Goal: Task Accomplishment & Management: Use online tool/utility

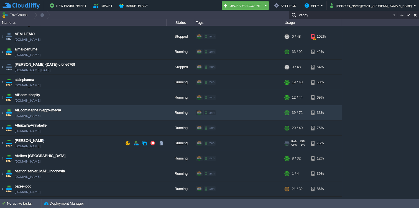
scroll to position [12, 0]
click at [4, 143] on img at bounding box center [2, 142] width 4 height 15
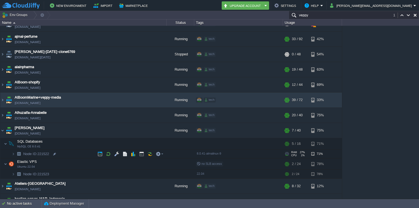
scroll to position [25, 0]
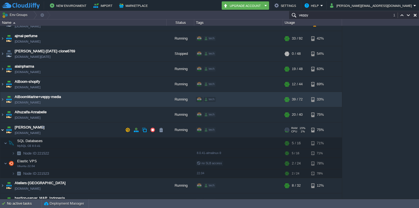
click at [3, 130] on img at bounding box center [2, 130] width 4 height 15
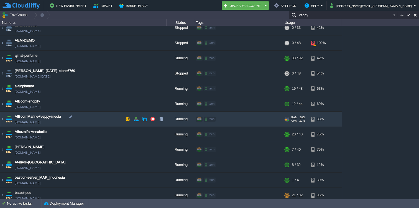
scroll to position [0, 0]
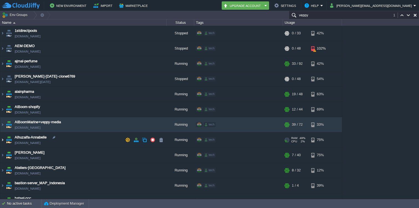
click at [4, 138] on img at bounding box center [2, 140] width 4 height 15
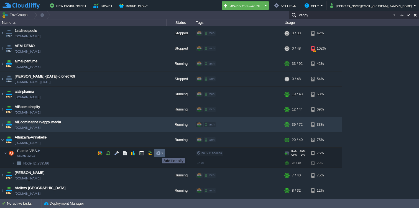
click at [158, 153] on button "button" at bounding box center [158, 153] width 5 height 5
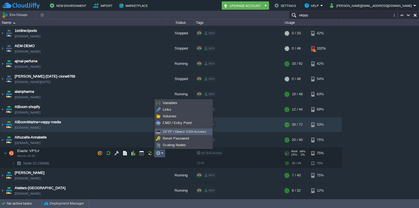
click at [168, 130] on span "SFTP / Direct SSH Access" at bounding box center [185, 132] width 44 height 4
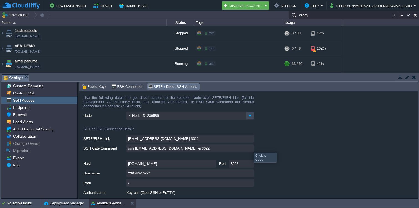
click at [250, 148] on input "ssh 239586-16224@gate.cloudjiffy.com -p 3022" at bounding box center [190, 148] width 128 height 8
type textarea "ssh 239586-16224@gate.cloudjiffy.com -p 3022"
click at [250, 150] on input "ssh 239586-16224@gate.cloudjiffy.com -p 3022" at bounding box center [190, 148] width 128 height 8
click at [413, 78] on button "button" at bounding box center [414, 77] width 4 height 5
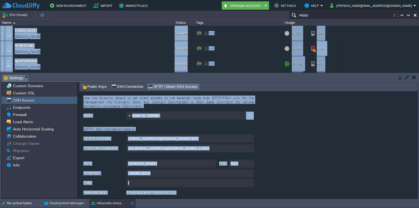
click at [413, 72] on div "1stdirectpools 1stdirectpools.cloudjiffy.net Stopped tech + Add to Env Group RA…" at bounding box center [209, 49] width 419 height 47
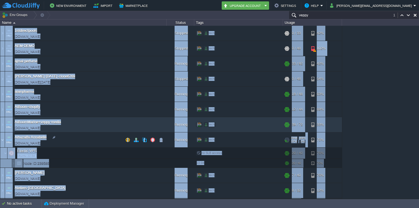
click at [4, 141] on img at bounding box center [2, 140] width 4 height 15
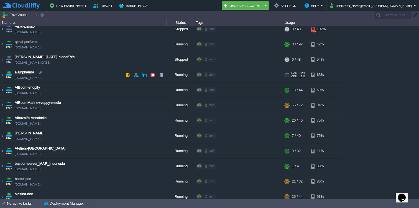
scroll to position [23, 0]
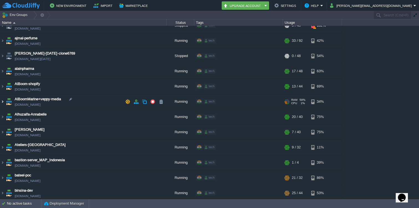
click at [2, 101] on img at bounding box center [2, 101] width 4 height 15
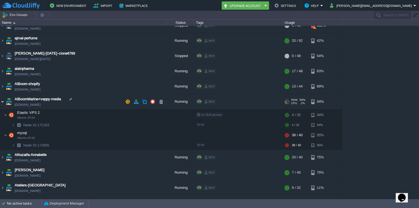
click at [3, 101] on img at bounding box center [2, 101] width 4 height 15
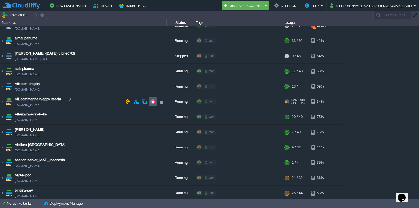
click at [153, 103] on button "button" at bounding box center [152, 101] width 5 height 5
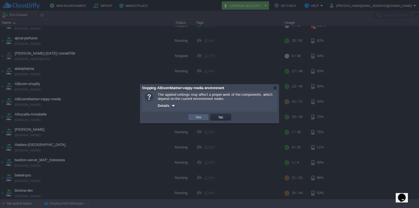
click at [195, 118] on button "Yes" at bounding box center [198, 117] width 9 height 5
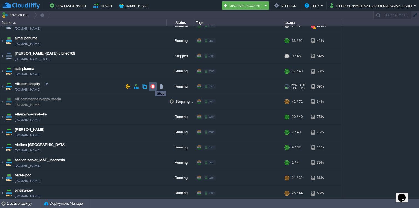
click at [151, 86] on button "button" at bounding box center [152, 86] width 5 height 5
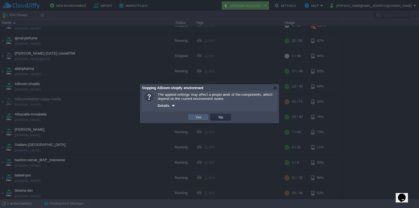
click at [202, 117] on button "Yes" at bounding box center [198, 117] width 9 height 5
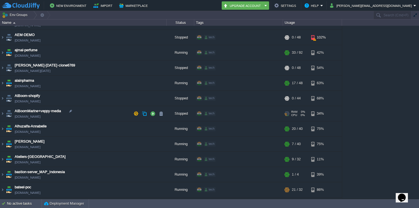
scroll to position [14, 0]
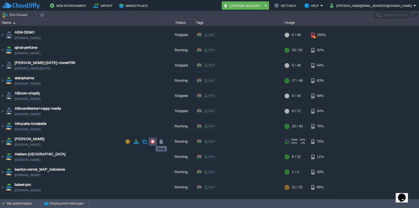
click at [152, 141] on button "button" at bounding box center [152, 141] width 5 height 5
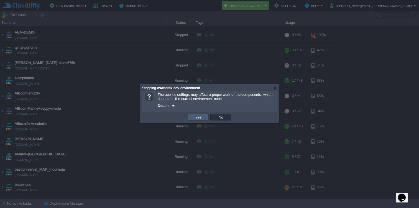
click at [202, 118] on button "Yes" at bounding box center [198, 117] width 9 height 5
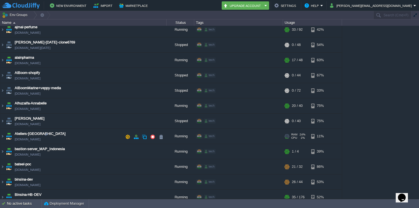
scroll to position [0, 0]
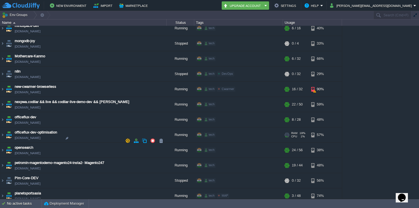
scroll to position [1173, 0]
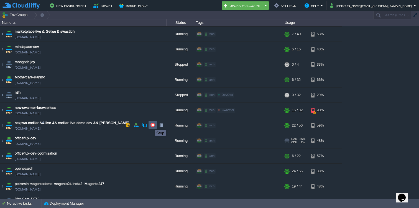
click at [151, 125] on button "button" at bounding box center [152, 125] width 5 height 5
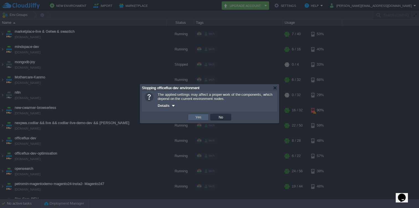
click at [189, 119] on td "Yes" at bounding box center [198, 117] width 21 height 7
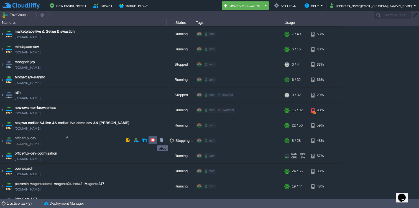
click at [153, 141] on button "button" at bounding box center [152, 140] width 5 height 5
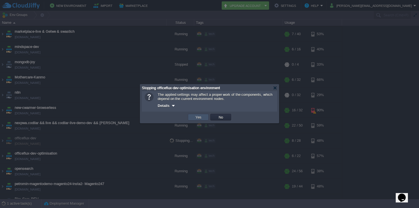
click at [198, 119] on button "Yes" at bounding box center [198, 117] width 9 height 5
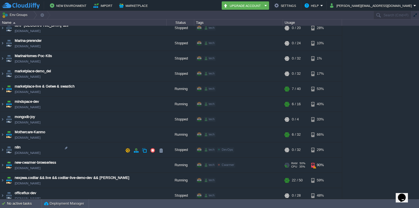
scroll to position [1117, 0]
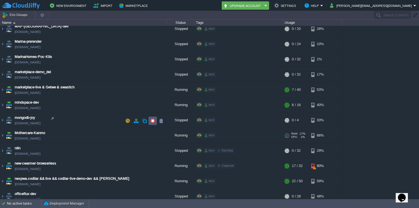
click at [153, 121] on button "button" at bounding box center [152, 120] width 5 height 5
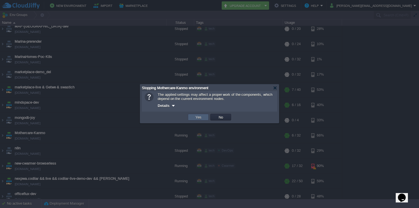
click at [194, 121] on td "Yes" at bounding box center [198, 117] width 21 height 7
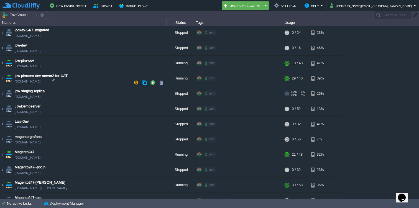
scroll to position [911, 0]
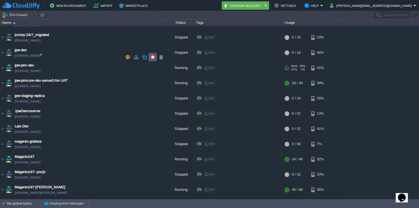
click at [153, 56] on button "button" at bounding box center [152, 57] width 5 height 5
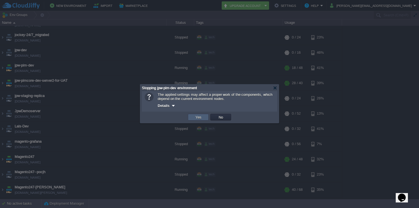
click at [201, 119] on button "Yes" at bounding box center [198, 117] width 9 height 5
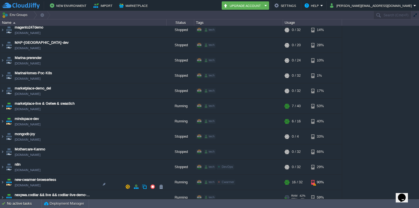
scroll to position [1099, 0]
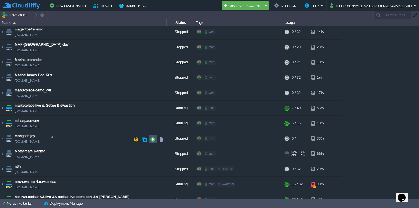
click at [153, 137] on button "button" at bounding box center [152, 139] width 5 height 5
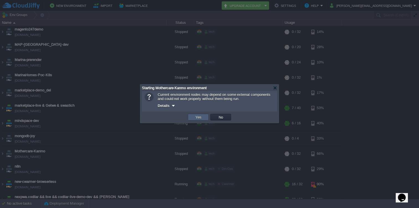
click at [198, 117] on button "Yes" at bounding box center [198, 117] width 9 height 5
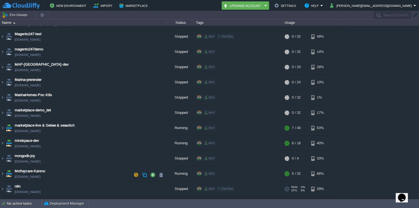
scroll to position [1080, 0]
click at [2, 166] on img at bounding box center [2, 173] width 4 height 15
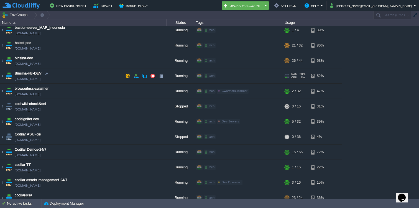
scroll to position [73, 0]
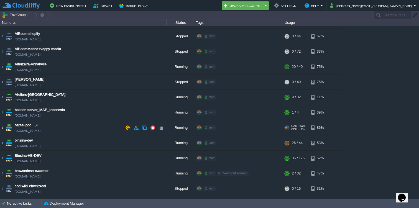
click at [2, 128] on img at bounding box center [2, 127] width 4 height 15
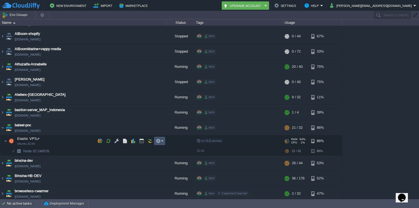
click at [158, 141] on button "button" at bounding box center [158, 141] width 5 height 5
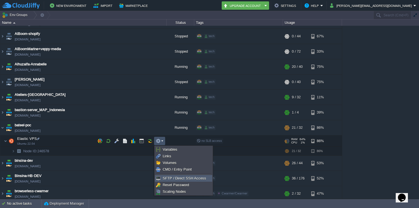
click at [163, 178] on span "SFTP / Direct SSH Access" at bounding box center [185, 178] width 44 height 4
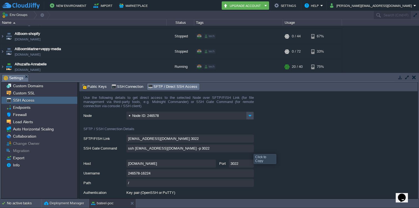
click at [250, 149] on input "ssh [EMAIL_ADDRESS][DOMAIN_NAME] -p 3022" at bounding box center [190, 148] width 128 height 8
click at [414, 77] on button "button" at bounding box center [414, 77] width 4 height 5
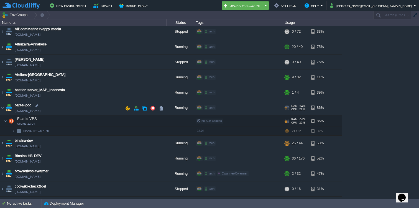
scroll to position [93, 0]
click at [2, 108] on img at bounding box center [2, 108] width 4 height 15
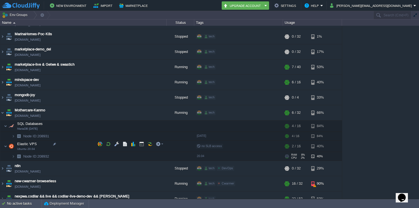
scroll to position [1139, 0]
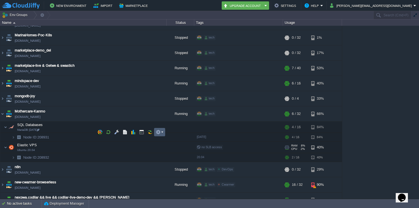
click at [162, 133] on em at bounding box center [159, 132] width 7 height 5
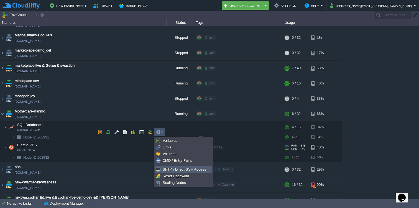
click at [173, 169] on span "SFTP / Direct SSH Access" at bounding box center [185, 169] width 44 height 4
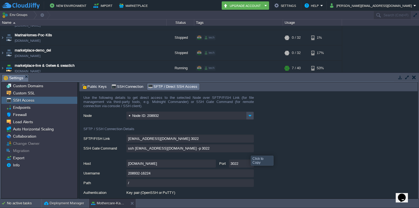
click at [249, 150] on input "ssh [EMAIL_ADDRESS][DOMAIN_NAME] -p 3022" at bounding box center [190, 148] width 128 height 8
type textarea "ssh [EMAIL_ADDRESS][DOMAIN_NAME] -p 3022"
click at [250, 150] on input "ssh [EMAIL_ADDRESS][DOMAIN_NAME] -p 3022" at bounding box center [190, 148] width 128 height 8
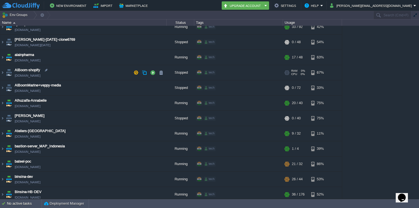
scroll to position [0, 0]
